Goal: Task Accomplishment & Management: Use online tool/utility

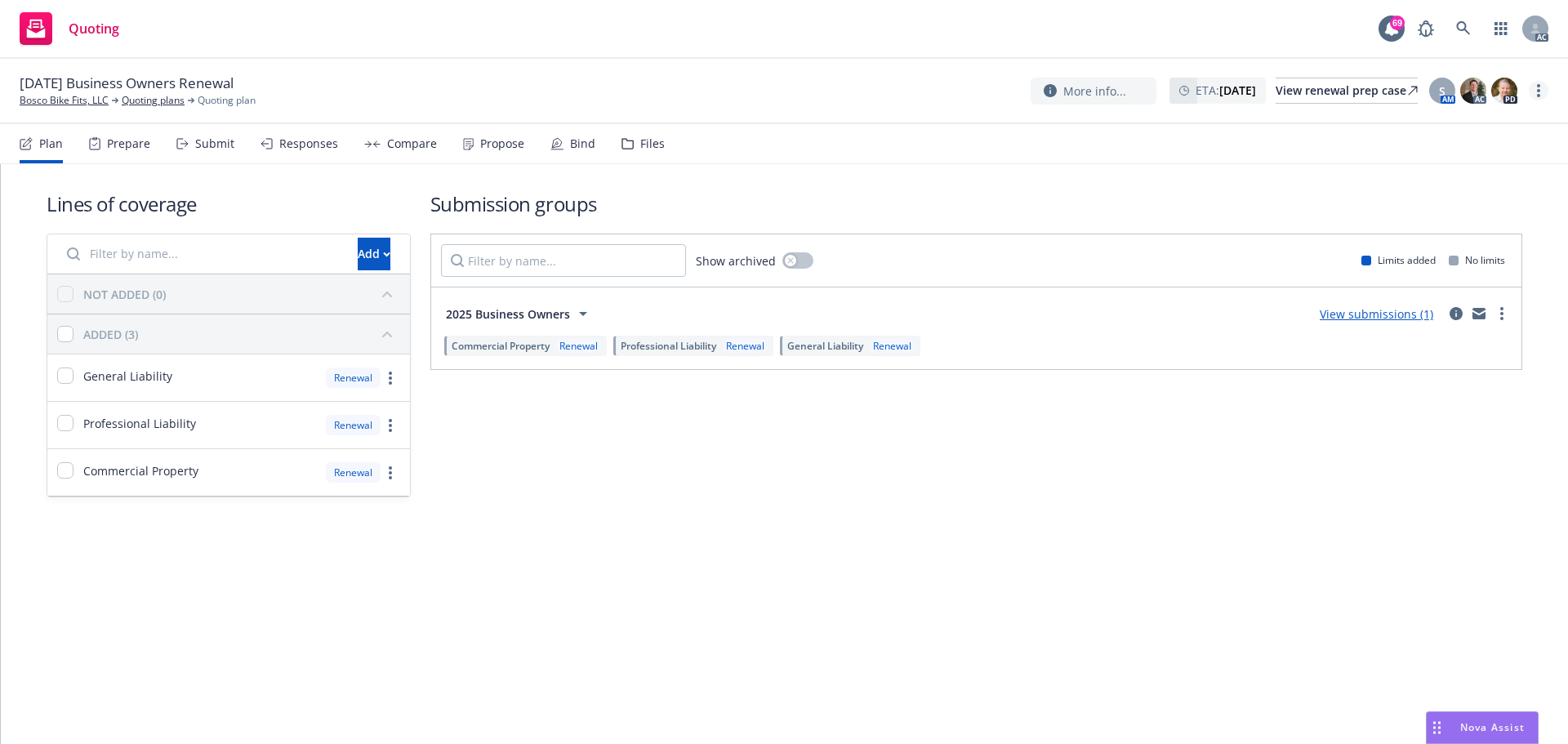
click at [1542, 89] on link "more" at bounding box center [1538, 91] width 19 height 19
click at [1440, 136] on link "Copy logging email" at bounding box center [1456, 124] width 182 height 33
